Goal: Task Accomplishment & Management: Use online tool/utility

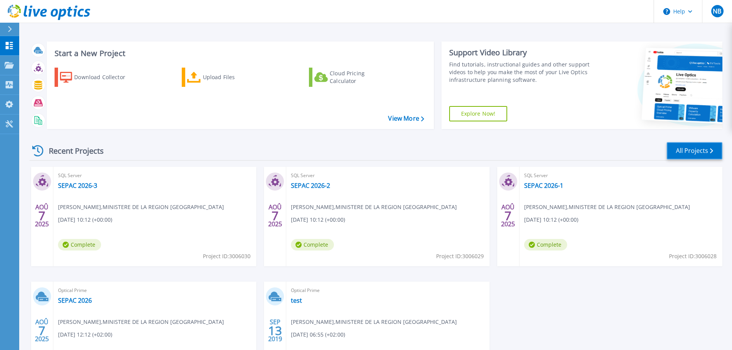
click at [702, 151] on link "All Projects" at bounding box center [695, 150] width 56 height 17
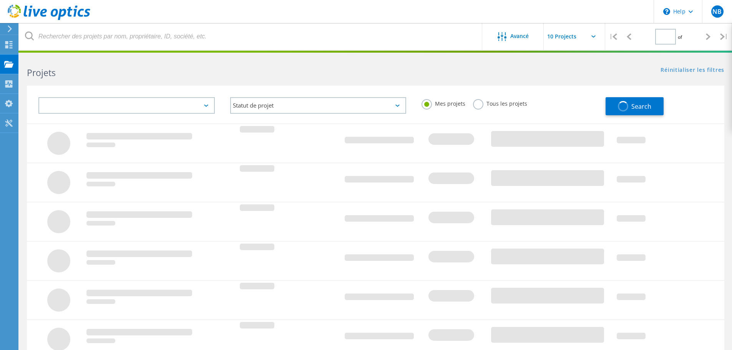
type input "1"
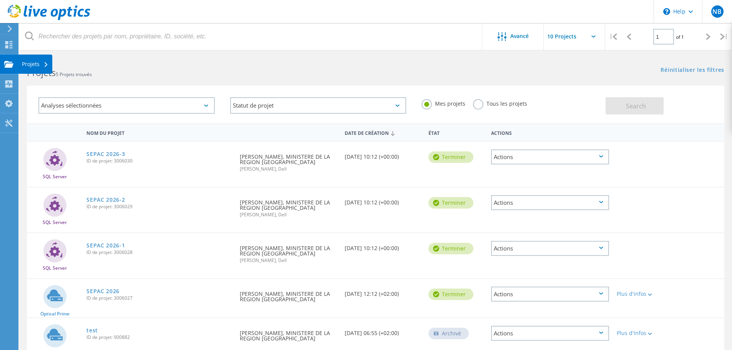
click at [6, 65] on use at bounding box center [8, 64] width 9 height 7
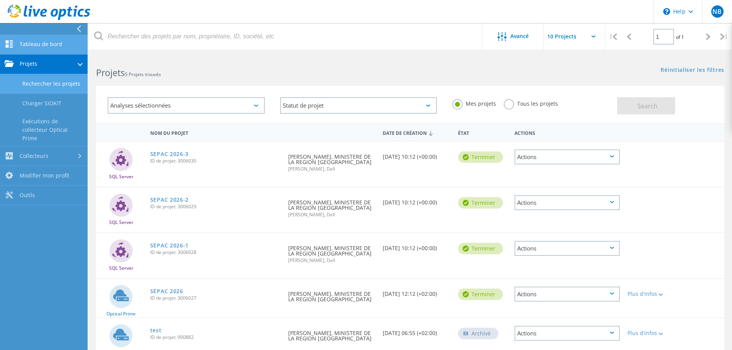
click at [34, 45] on link "Tableau de bord" at bounding box center [44, 45] width 88 height 20
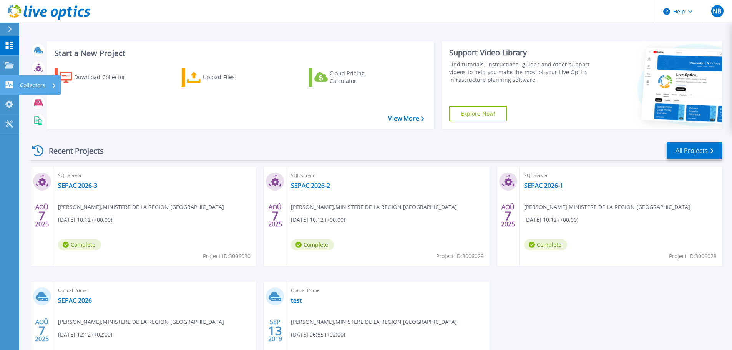
click at [6, 82] on icon at bounding box center [9, 84] width 7 height 7
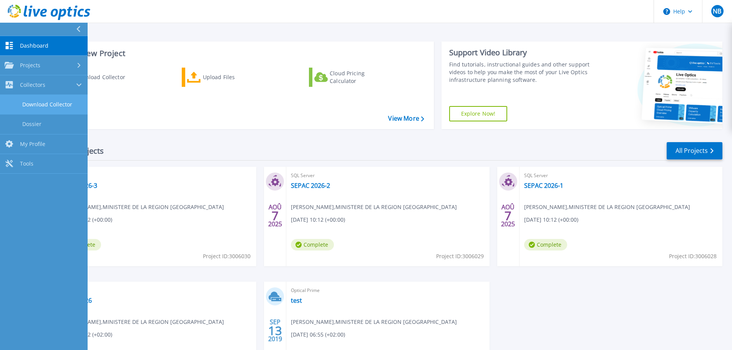
click at [41, 106] on link "Download Collector" at bounding box center [44, 105] width 88 height 20
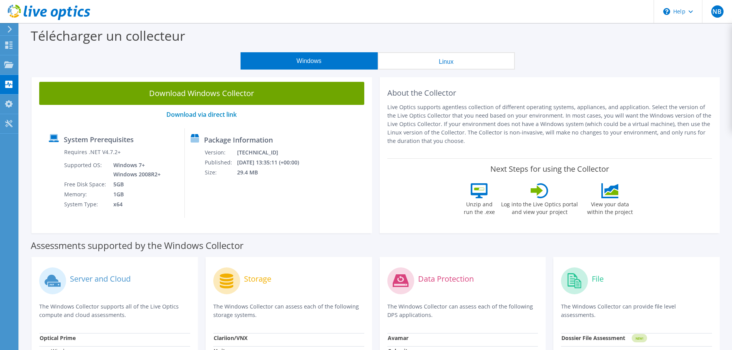
click at [10, 28] on use at bounding box center [10, 29] width 4 height 7
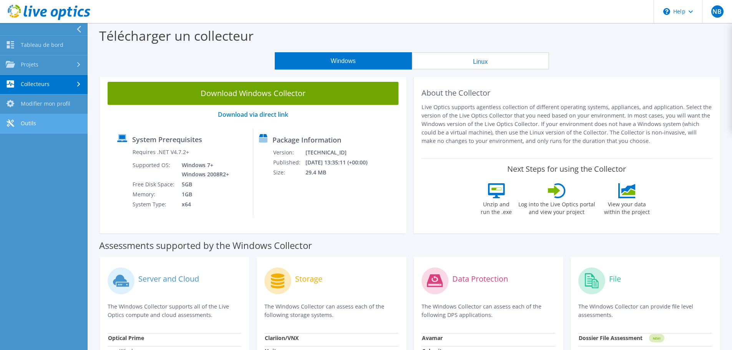
click at [28, 125] on link "Outils" at bounding box center [44, 124] width 88 height 20
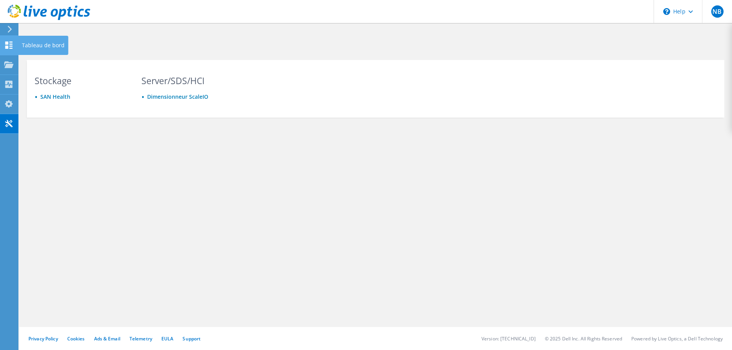
click at [12, 48] on use at bounding box center [8, 45] width 7 height 7
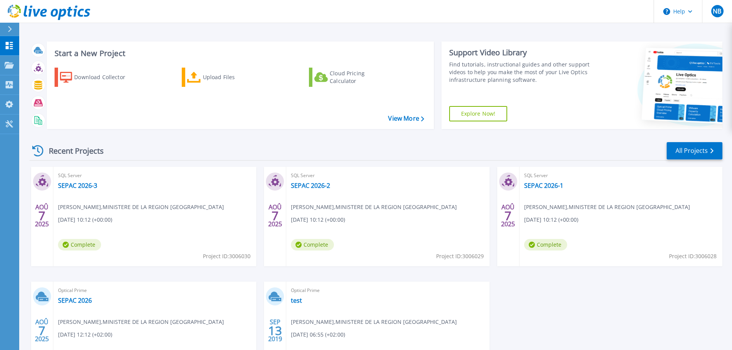
click at [9, 66] on icon at bounding box center [9, 65] width 9 height 7
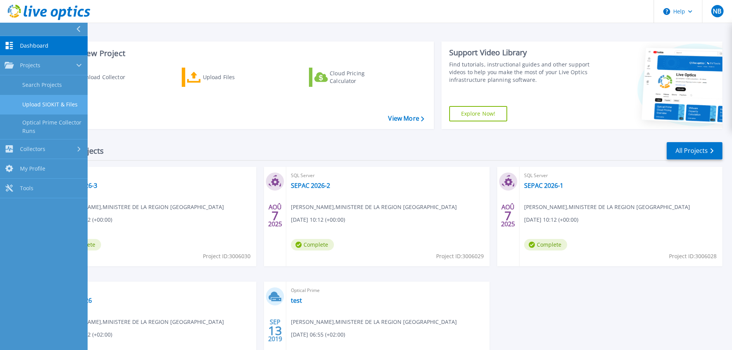
click at [32, 101] on link "Upload SIOKIT & Files" at bounding box center [44, 105] width 88 height 20
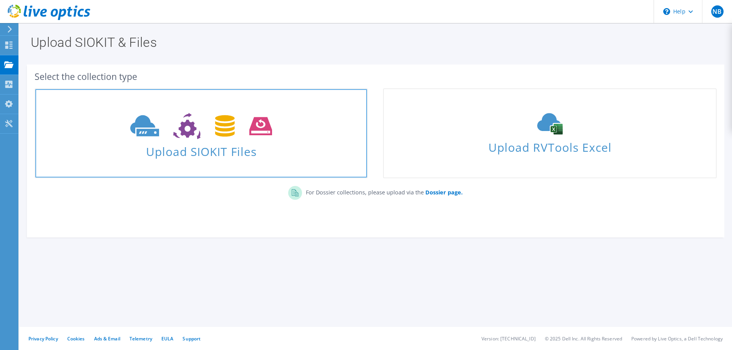
click at [211, 143] on span "Upload SIOKIT Files" at bounding box center [201, 149] width 332 height 17
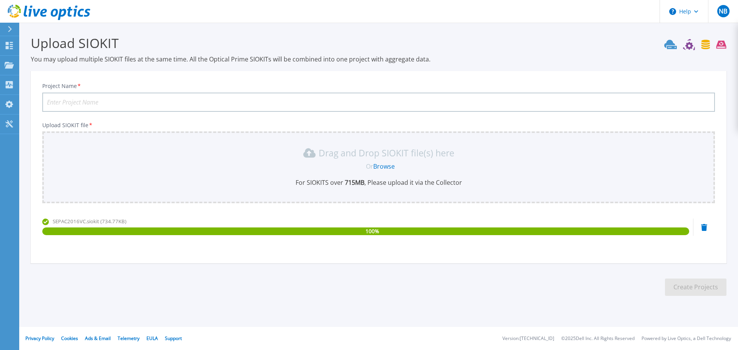
click at [220, 103] on input "Project Name *" at bounding box center [378, 102] width 673 height 19
type input "SEPAC 2026"
click at [680, 286] on button "Create Projects" at bounding box center [695, 287] width 61 height 17
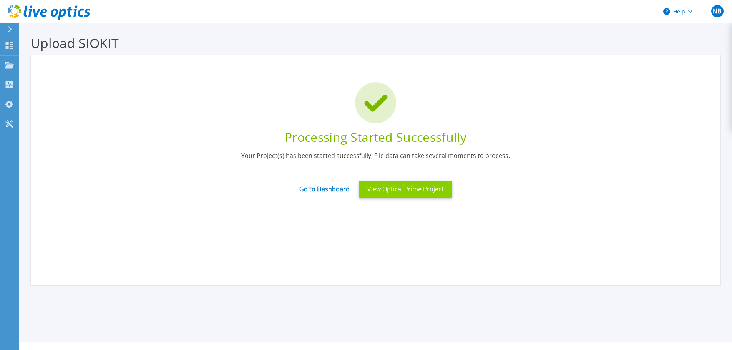
click at [387, 192] on button "View Optical Prime Project" at bounding box center [405, 189] width 93 height 17
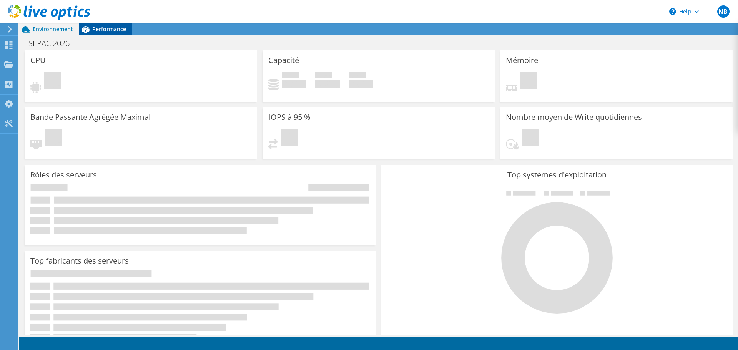
click at [99, 30] on span "Performance" at bounding box center [109, 28] width 34 height 7
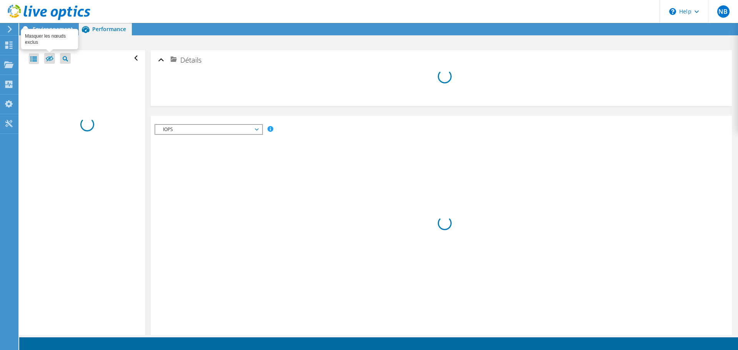
click at [48, 58] on icon at bounding box center [50, 59] width 8 height 6
click at [0, 0] on input "checkbox" at bounding box center [0, 0] width 0 height 0
click at [48, 58] on icon at bounding box center [50, 59] width 8 height 6
click at [0, 0] on input "checkbox" at bounding box center [0, 0] width 0 height 0
click at [51, 28] on span "Environnement" at bounding box center [53, 28] width 40 height 7
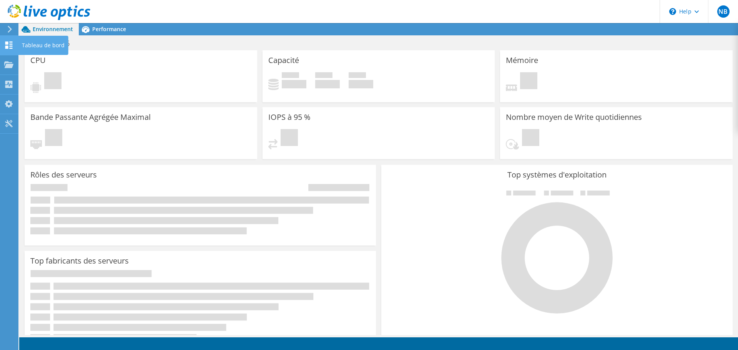
click at [11, 46] on use at bounding box center [8, 45] width 7 height 7
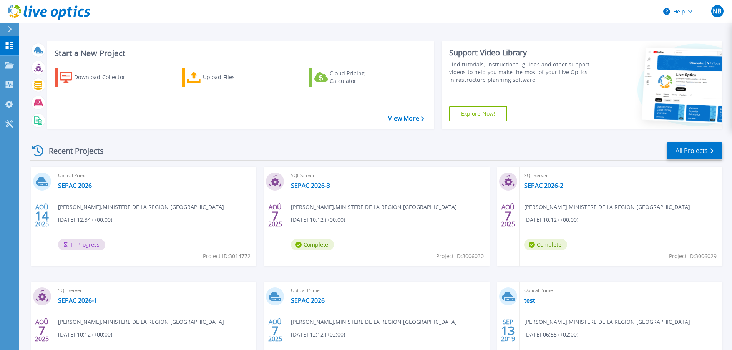
click at [85, 216] on span "[DATE] 12:34 (+00:00)" at bounding box center [85, 220] width 54 height 8
click at [76, 186] on link "SEPAC 2026" at bounding box center [75, 186] width 34 height 8
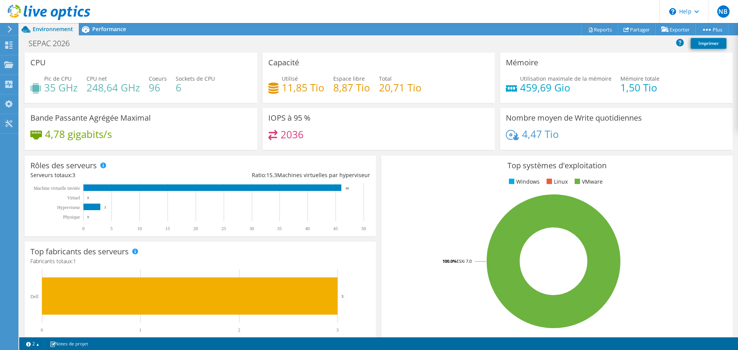
scroll to position [189, 0]
click at [630, 26] on link "Partager" at bounding box center [637, 29] width 38 height 12
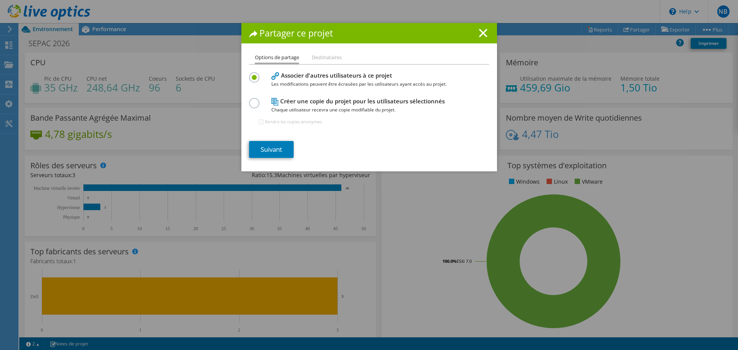
click at [320, 57] on li "Destinataires" at bounding box center [327, 58] width 30 height 10
click at [264, 147] on link "Suivant" at bounding box center [271, 149] width 45 height 17
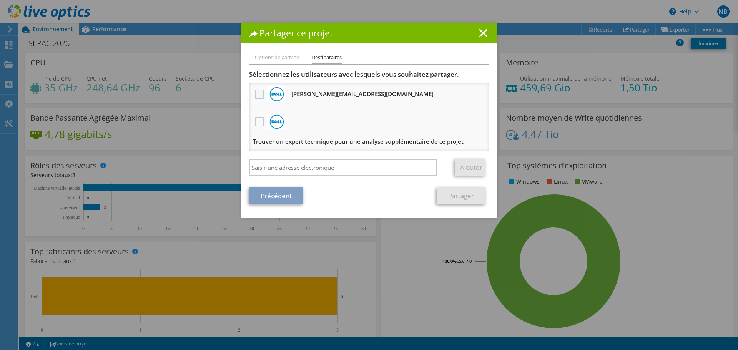
click at [258, 91] on label at bounding box center [260, 94] width 11 height 9
click at [0, 0] on input "checkbox" at bounding box center [0, 0] width 0 height 0
click at [452, 195] on link "Partager" at bounding box center [461, 196] width 49 height 17
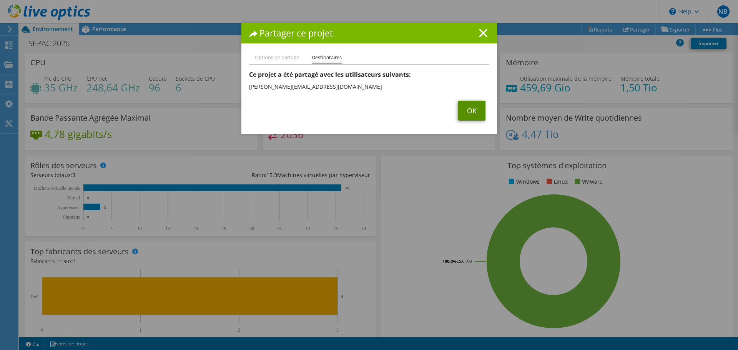
click at [464, 113] on link "OK" at bounding box center [471, 111] width 27 height 20
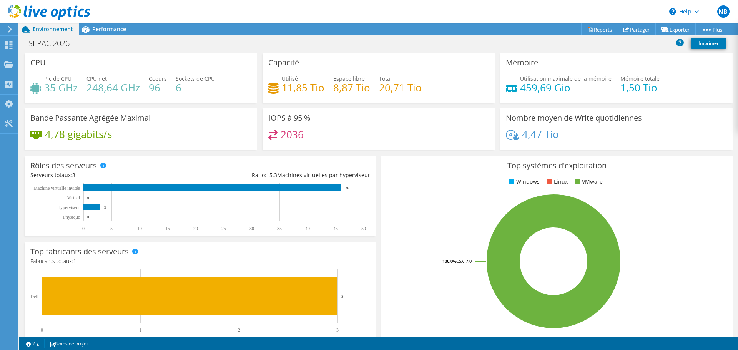
scroll to position [0, 0]
click at [276, 188] on rect at bounding box center [212, 187] width 258 height 7
click at [100, 28] on span "Performance" at bounding box center [109, 28] width 34 height 7
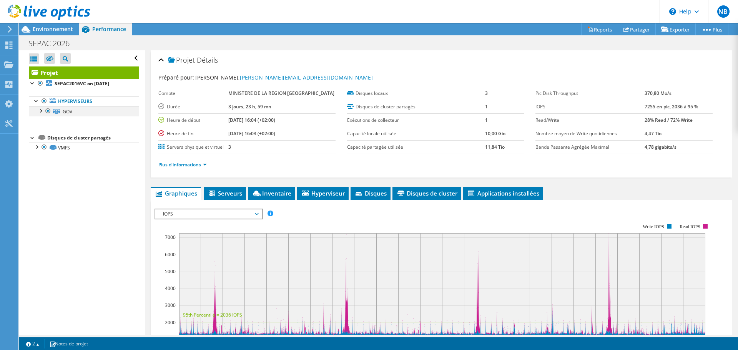
click at [42, 110] on div at bounding box center [41, 110] width 8 height 8
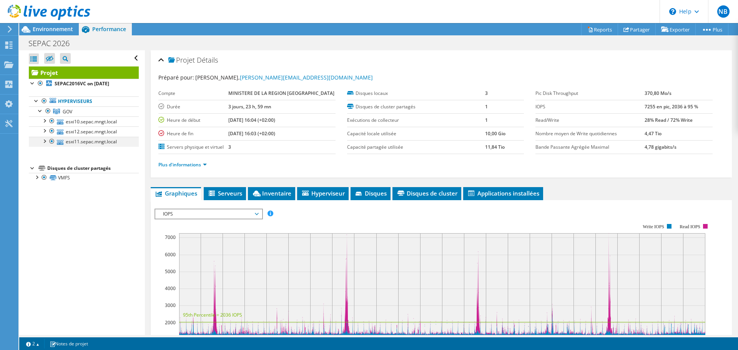
click at [45, 143] on div at bounding box center [44, 141] width 8 height 8
click at [43, 131] on div at bounding box center [44, 130] width 8 height 8
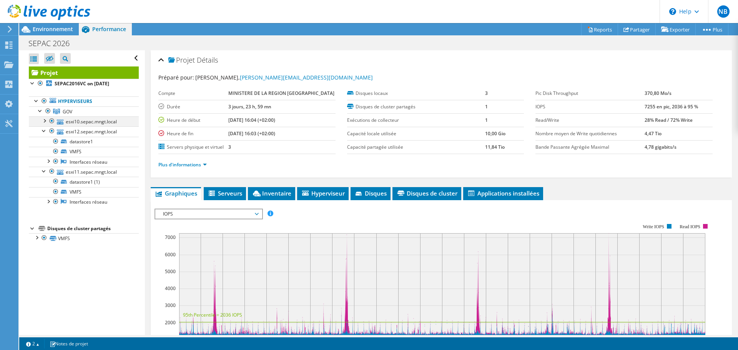
click at [43, 119] on div at bounding box center [44, 120] width 8 height 8
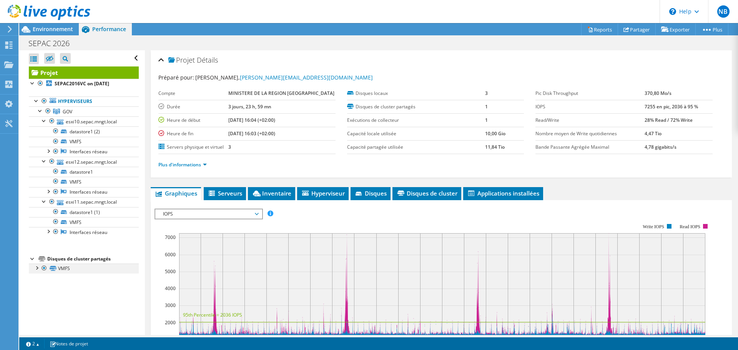
click at [36, 268] on div at bounding box center [37, 268] width 8 height 8
click at [50, 152] on div at bounding box center [48, 151] width 8 height 8
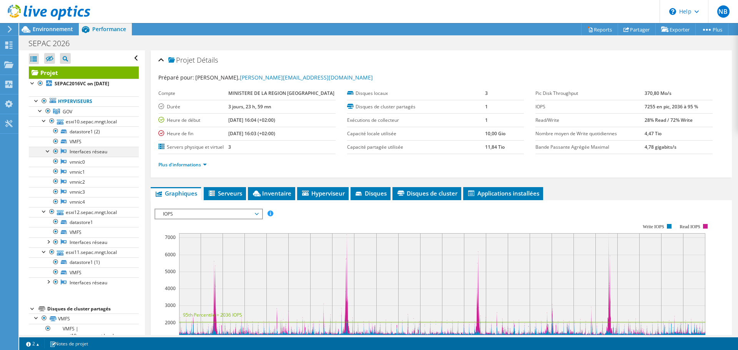
click at [50, 152] on div at bounding box center [48, 151] width 8 height 8
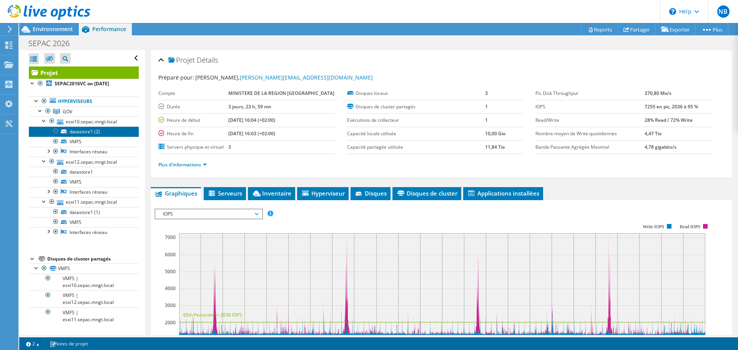
click at [77, 132] on link "datastore1 (2)" at bounding box center [84, 131] width 110 height 10
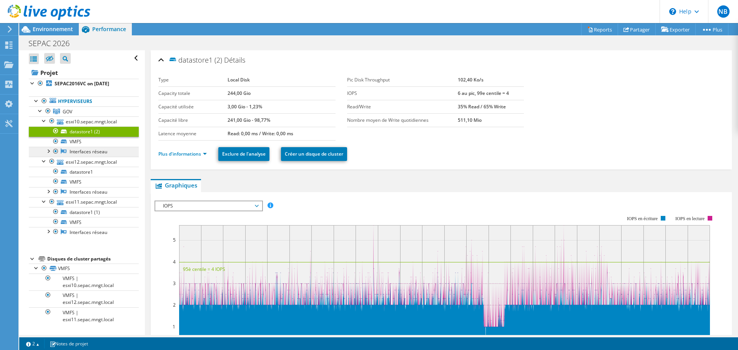
click at [77, 147] on link "Interfaces réseau" at bounding box center [84, 152] width 110 height 10
click at [77, 142] on link "VMFS" at bounding box center [84, 142] width 110 height 10
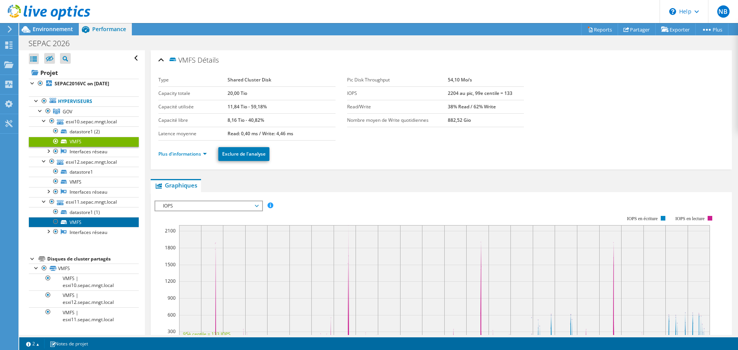
click at [76, 223] on link "VMFS" at bounding box center [84, 222] width 110 height 10
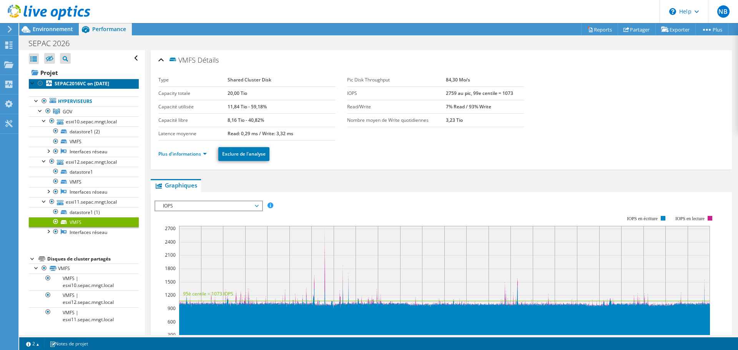
click at [78, 84] on b "SEPAC2016VC on [DATE]" at bounding box center [82, 83] width 55 height 7
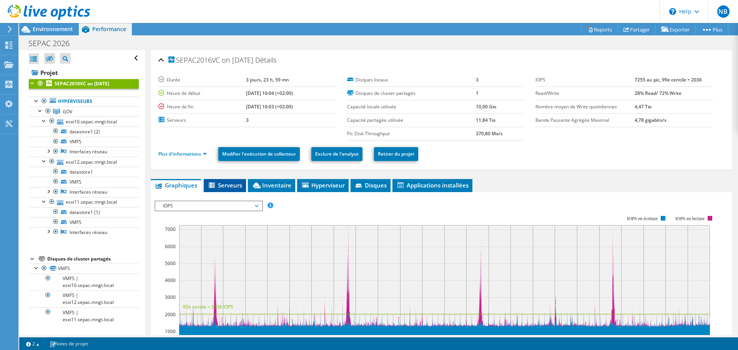
click at [223, 184] on span "Serveurs" at bounding box center [225, 185] width 35 height 8
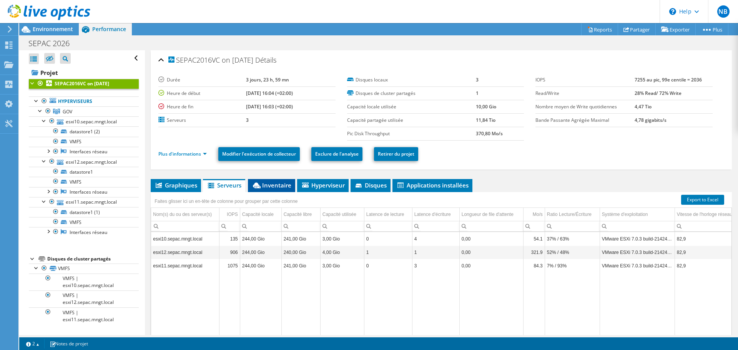
click at [277, 184] on span "Inventaire" at bounding box center [272, 185] width 40 height 8
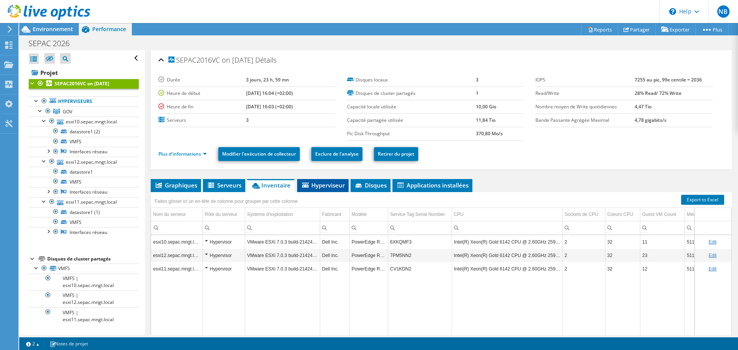
click at [328, 187] on span "Hyperviseur" at bounding box center [323, 185] width 44 height 8
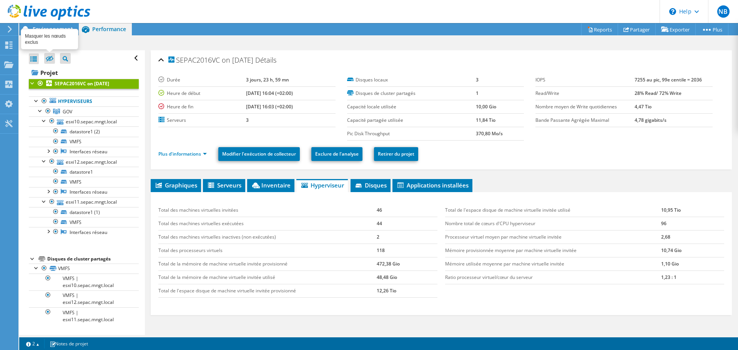
click at [50, 57] on icon at bounding box center [50, 59] width 8 height 6
click at [0, 0] on input "checkbox" at bounding box center [0, 0] width 0 height 0
click at [48, 58] on icon at bounding box center [50, 59] width 8 height 6
click at [0, 0] on input "checkbox" at bounding box center [0, 0] width 0 height 0
click at [33, 60] on div at bounding box center [34, 58] width 10 height 11
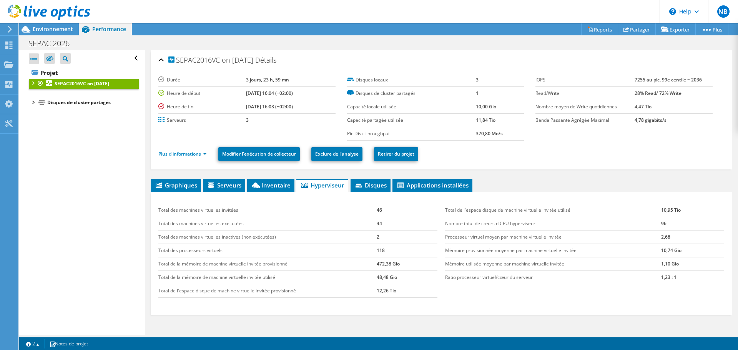
click at [33, 60] on div at bounding box center [34, 58] width 10 height 11
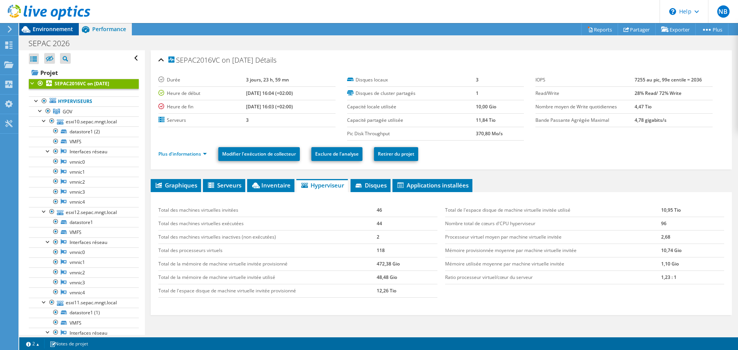
click at [58, 26] on span "Environnement" at bounding box center [53, 28] width 40 height 7
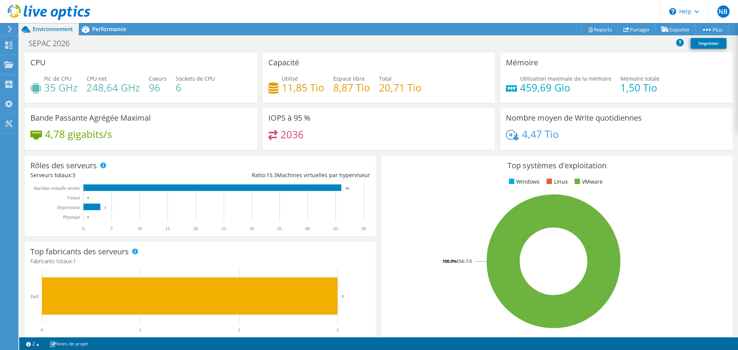
scroll to position [50, 0]
click at [427, 287] on rect at bounding box center [553, 261] width 333 height 135
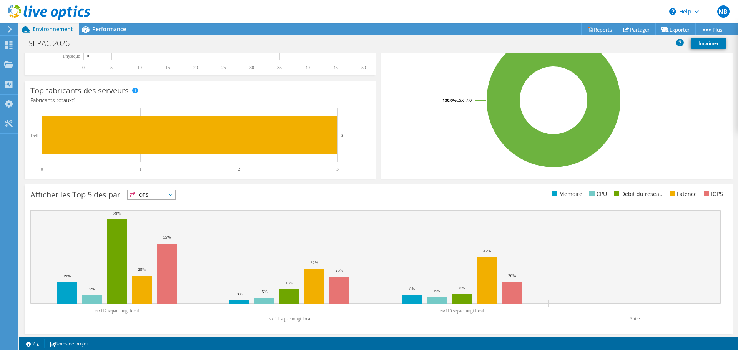
scroll to position [163, 0]
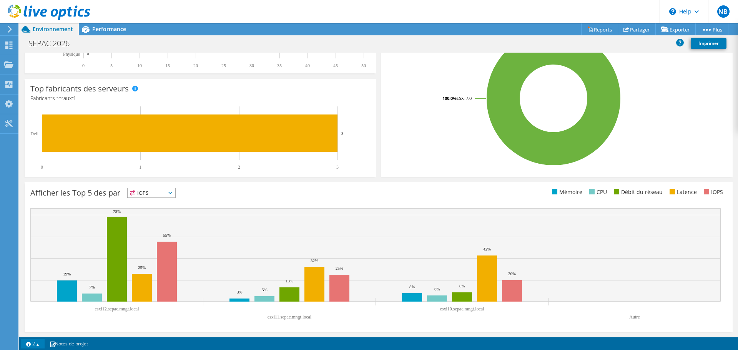
click at [36, 342] on link "2" at bounding box center [33, 344] width 24 height 10
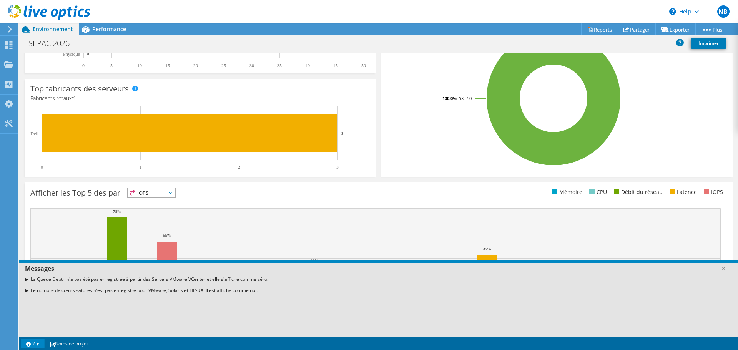
click at [36, 344] on link "2" at bounding box center [33, 344] width 24 height 10
